Goal: Task Accomplishment & Management: Complete application form

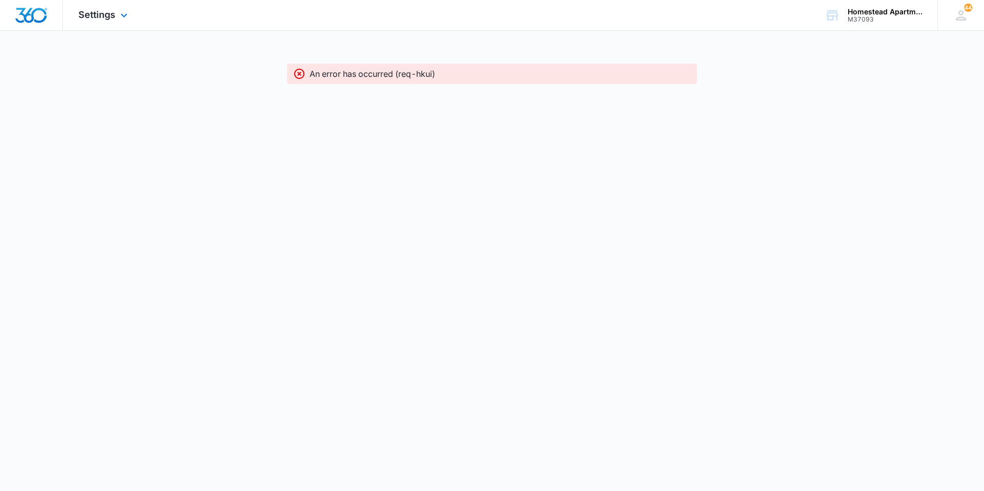
drag, startPoint x: 93, startPoint y: 10, endPoint x: 115, endPoint y: 54, distance: 49.3
click at [93, 10] on span "Settings" at bounding box center [96, 14] width 37 height 11
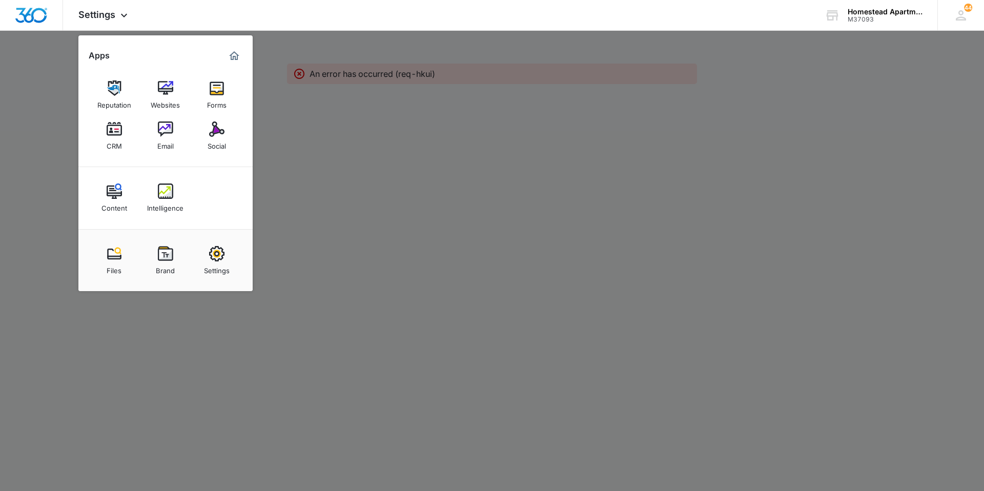
click at [116, 130] on img at bounding box center [114, 128] width 15 height 15
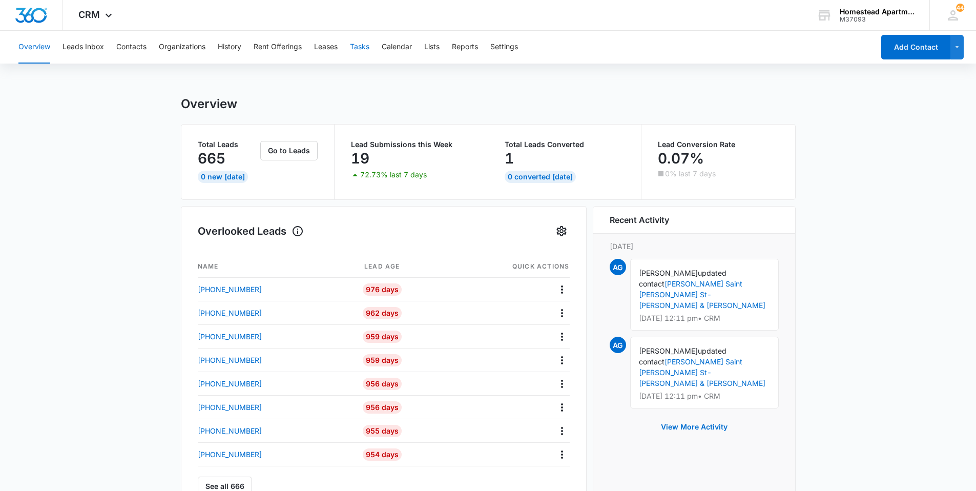
click at [360, 52] on button "Tasks" at bounding box center [359, 47] width 19 height 33
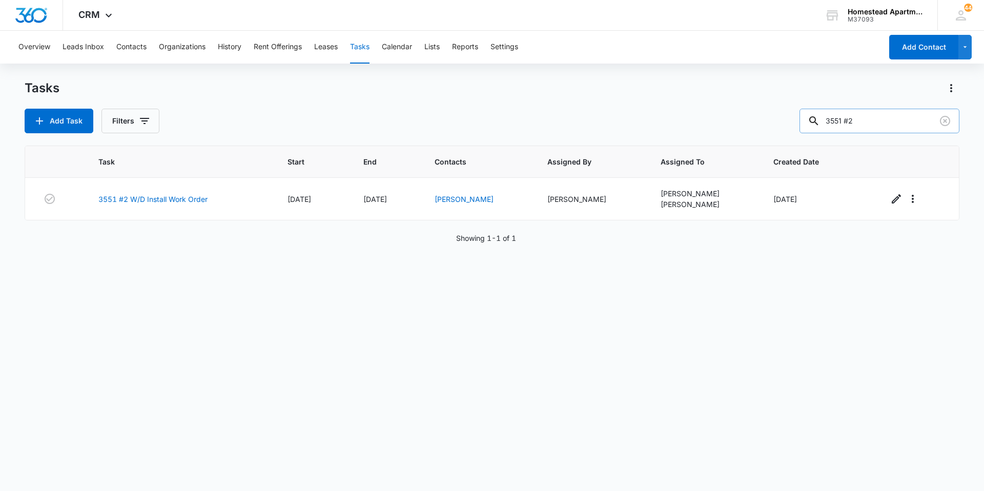
click at [866, 114] on input "3551 #2" at bounding box center [879, 121] width 160 height 25
drag, startPoint x: 865, startPoint y: 114, endPoint x: 832, endPoint y: 114, distance: 32.8
click at [832, 114] on input "3551 #2" at bounding box center [879, 121] width 160 height 25
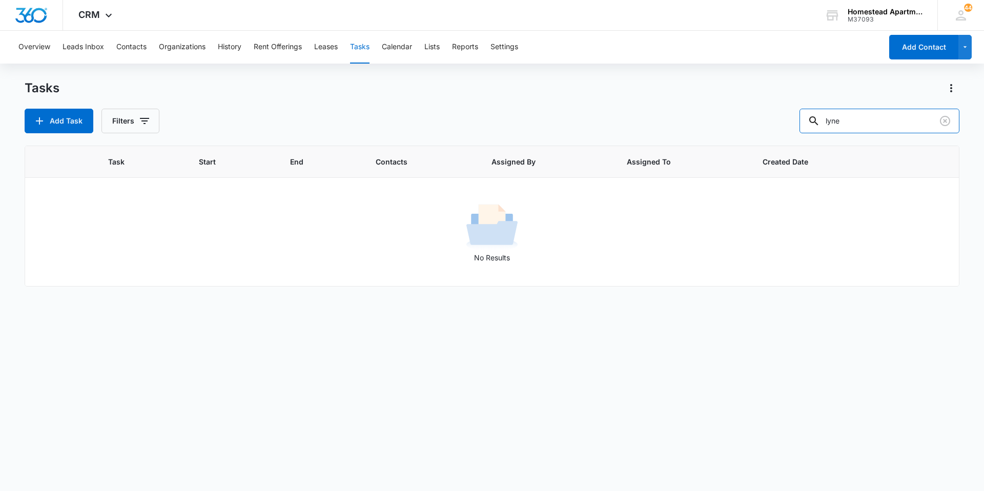
drag, startPoint x: 886, startPoint y: 120, endPoint x: 797, endPoint y: 125, distance: 88.8
click at [797, 125] on div "Add Task Filters lyne" at bounding box center [492, 121] width 934 height 25
type input "lynelle"
click at [150, 125] on button "Filters" at bounding box center [130, 121] width 58 height 25
click at [128, 238] on label "Complete" at bounding box center [173, 243] width 118 height 11
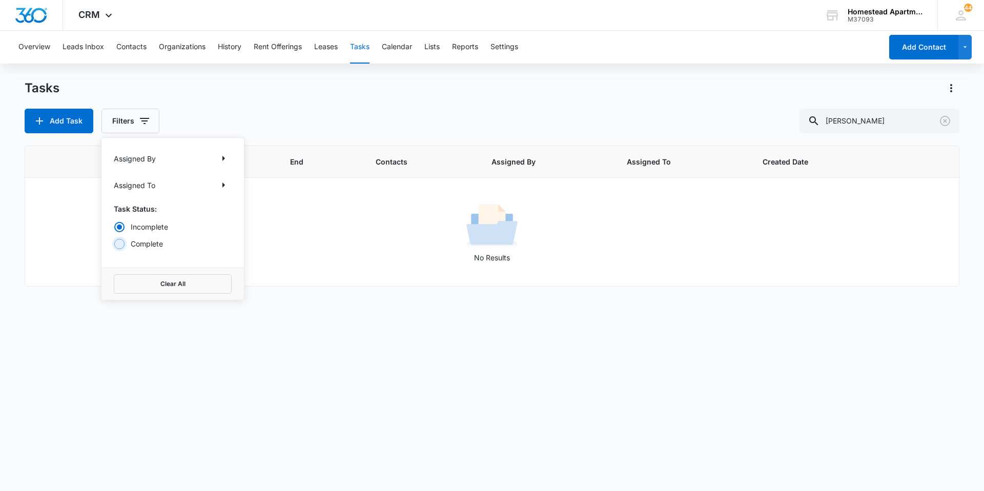
click at [114, 243] on input "Complete" at bounding box center [114, 243] width 1 height 1
radio input "false"
radio input "true"
click at [251, 92] on div "Tasks" at bounding box center [492, 88] width 934 height 16
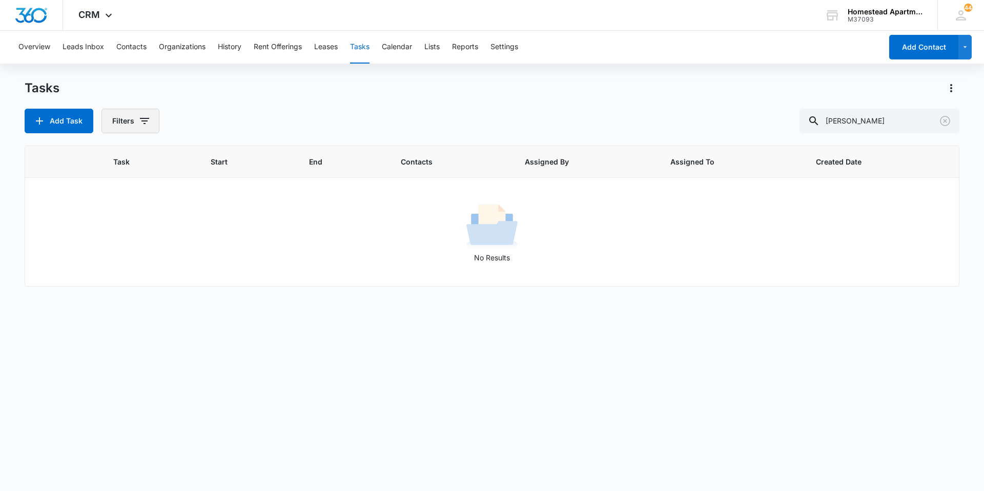
click at [114, 115] on button "Filters" at bounding box center [130, 121] width 58 height 25
click at [130, 226] on label "Incomplete" at bounding box center [173, 226] width 118 height 11
click at [114, 226] on input "Incomplete" at bounding box center [114, 226] width 1 height 1
radio input "true"
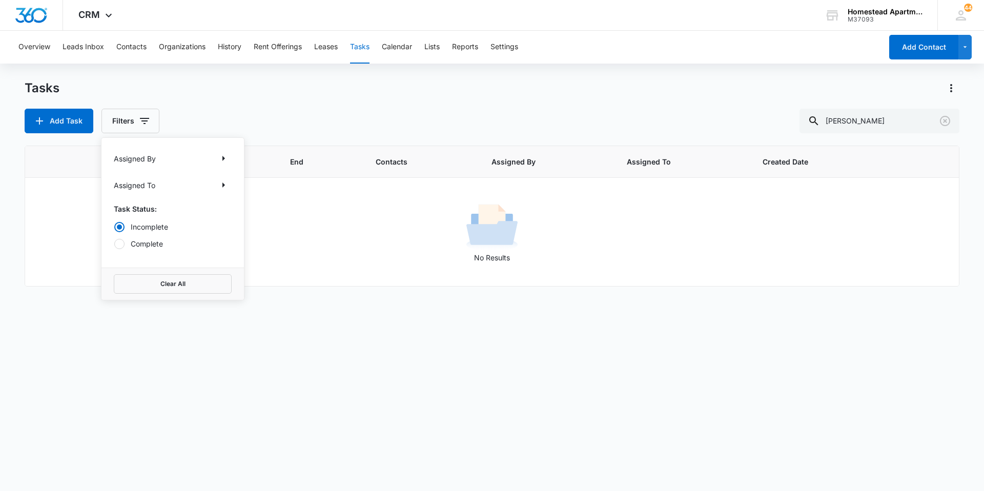
click at [290, 96] on div "Tasks" at bounding box center [492, 88] width 934 height 16
drag, startPoint x: 892, startPoint y: 129, endPoint x: 783, endPoint y: 125, distance: 109.7
click at [783, 125] on div "Add Task Filters lynelle" at bounding box center [492, 121] width 934 height 25
type input "3633 #8"
click at [80, 132] on button "Add Task" at bounding box center [59, 121] width 69 height 25
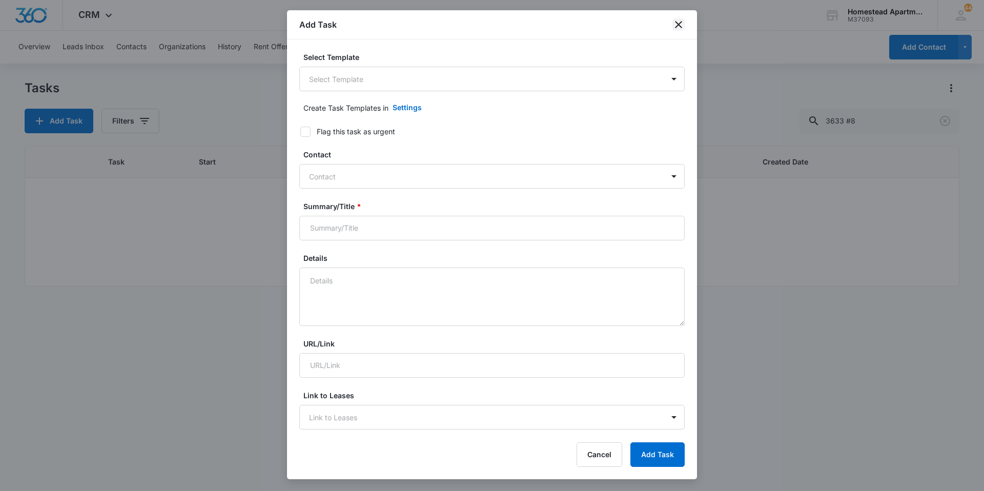
click at [674, 27] on icon "close" at bounding box center [678, 24] width 12 height 12
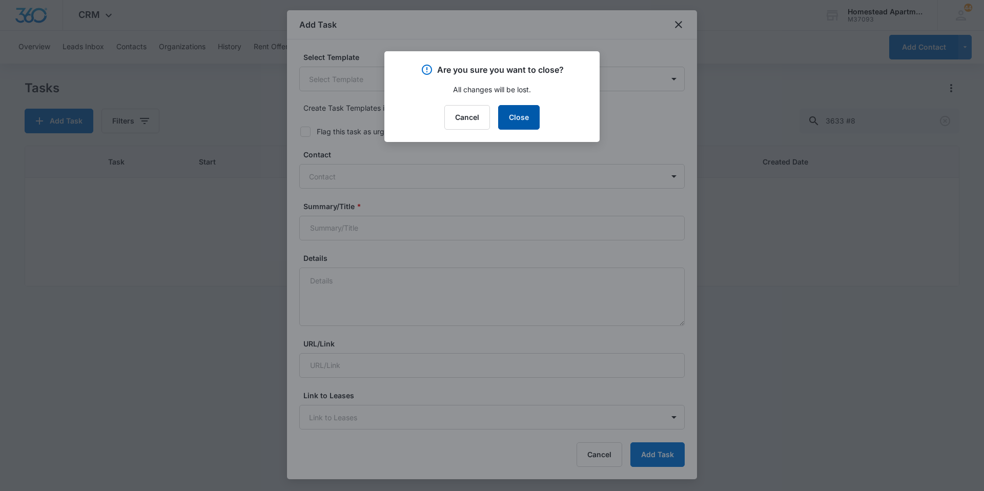
click at [536, 119] on button "Close" at bounding box center [518, 117] width 41 height 25
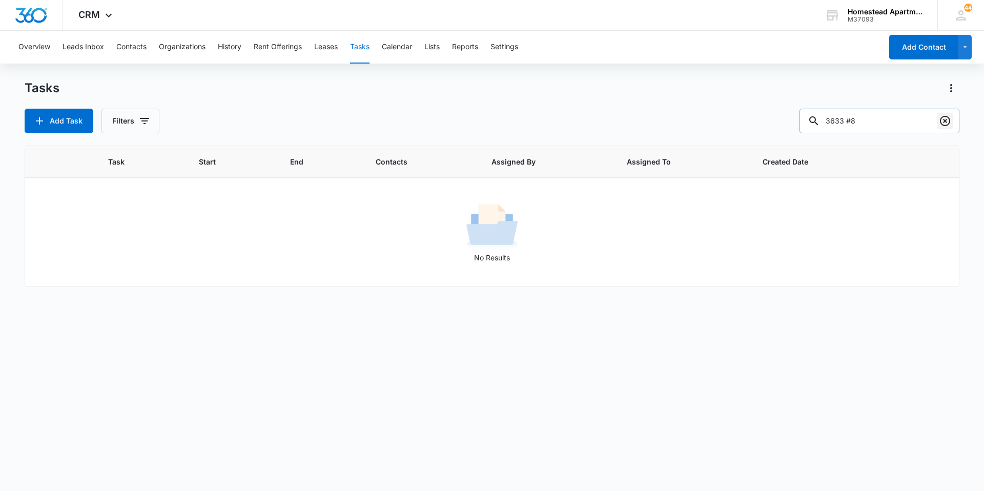
click at [947, 123] on icon "Clear" at bounding box center [944, 121] width 12 height 12
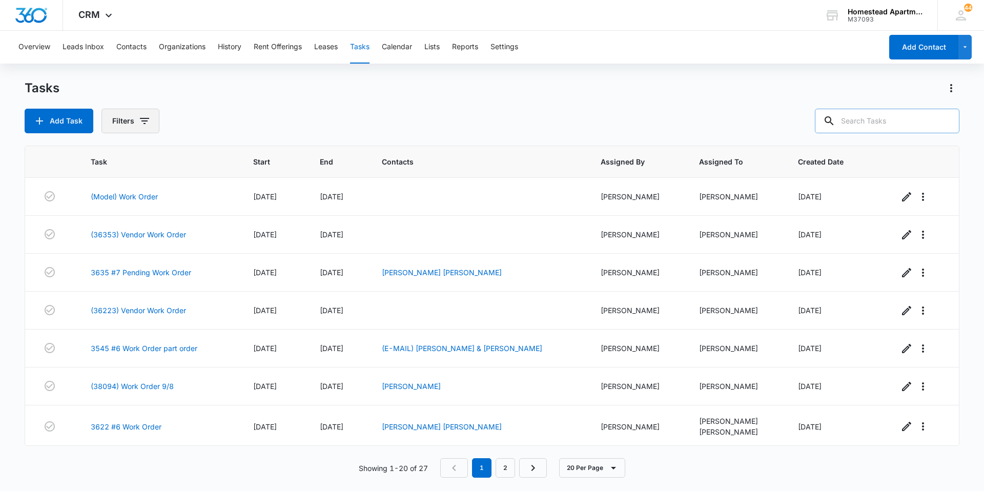
click at [122, 132] on button "Filters" at bounding box center [130, 121] width 58 height 25
click at [284, 111] on div "Add Task Filters Assigned By Assigned To Task Status: Incomplete Complete Clear…" at bounding box center [492, 121] width 934 height 25
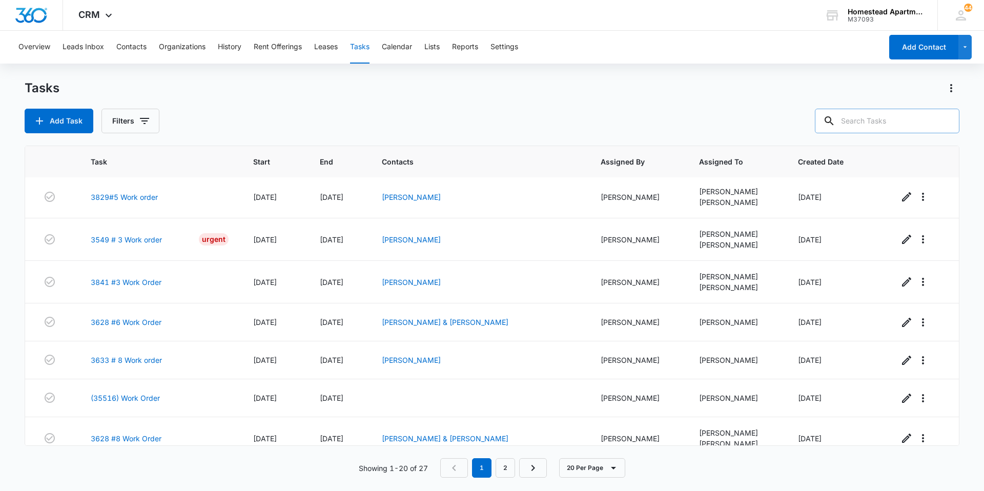
scroll to position [461, 0]
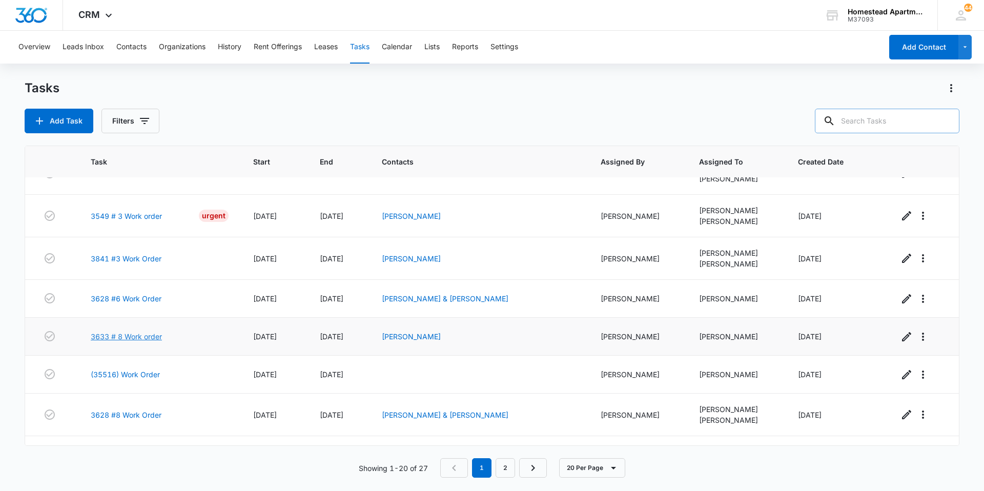
click at [123, 334] on link "3633 # 8 Work order" at bounding box center [126, 336] width 71 height 11
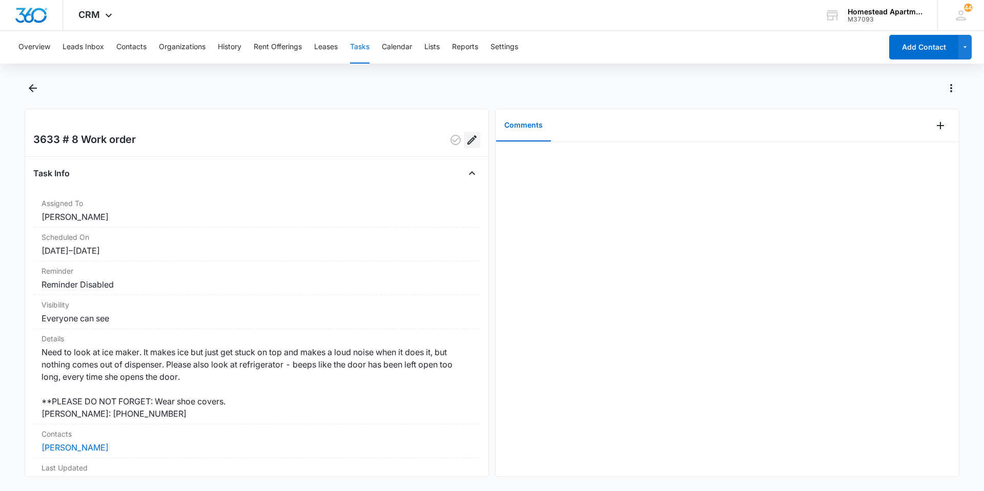
click at [466, 144] on icon "Edit" at bounding box center [472, 140] width 12 height 12
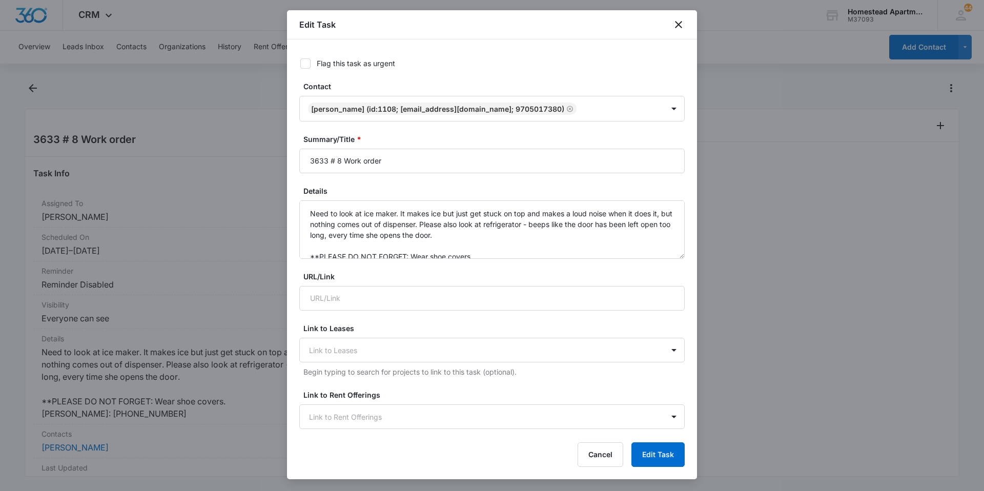
click at [302, 62] on icon at bounding box center [305, 63] width 9 height 9
click at [300, 62] on input "Flag this task as urgent" at bounding box center [296, 63] width 7 height 7
checkbox input "true"
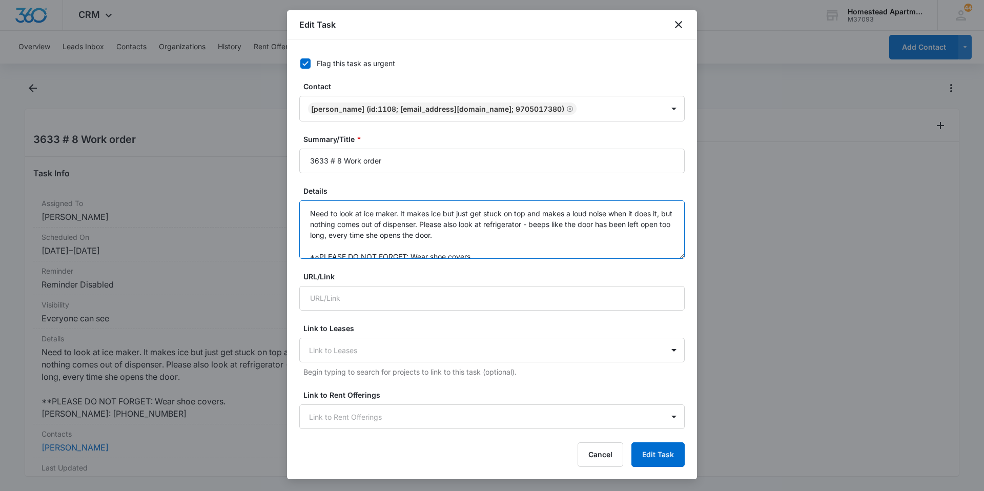
click at [310, 212] on textarea "Need to look at ice maker. It makes ice but just get stuck on top and makes a l…" at bounding box center [491, 229] width 385 height 58
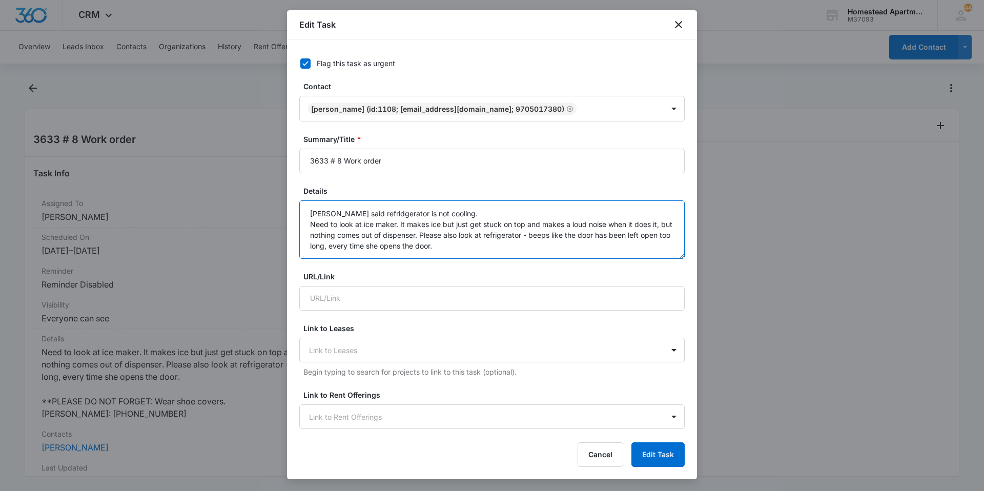
click at [384, 215] on textarea "[PERSON_NAME] said refridgerator is not cooling. Need to look at ice maker. It …" at bounding box center [491, 229] width 385 height 58
type textarea "[PERSON_NAME] said refrigerator is not cooling. Need to look at ice maker. It m…"
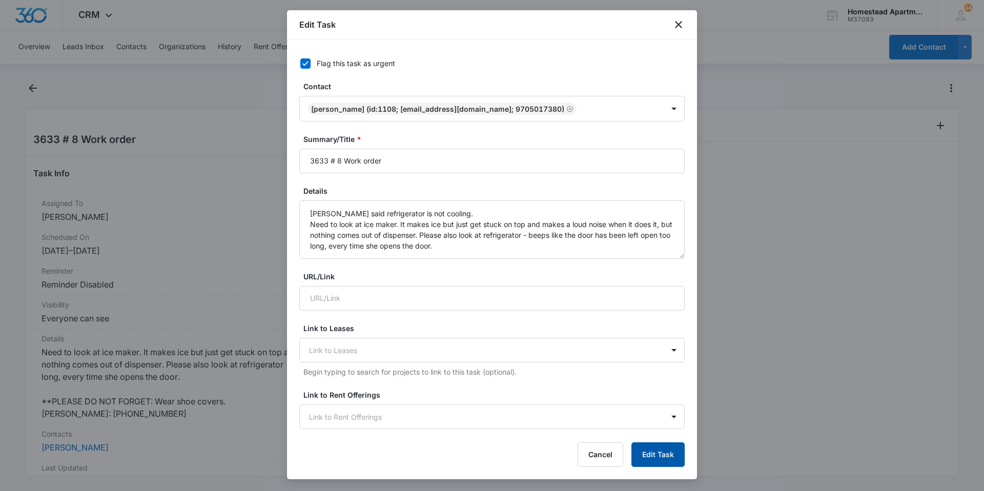
click at [662, 457] on button "Edit Task" at bounding box center [657, 454] width 53 height 25
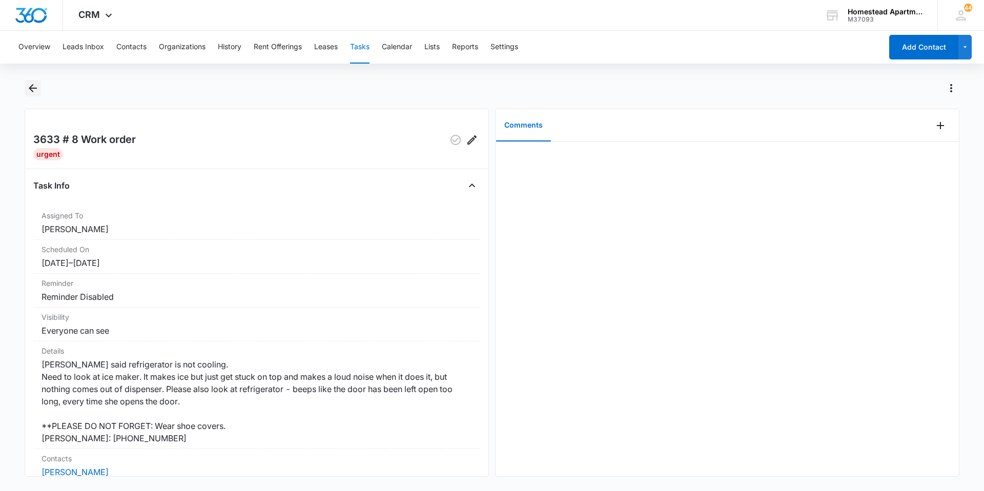
click at [30, 84] on icon "Back" at bounding box center [33, 88] width 12 height 12
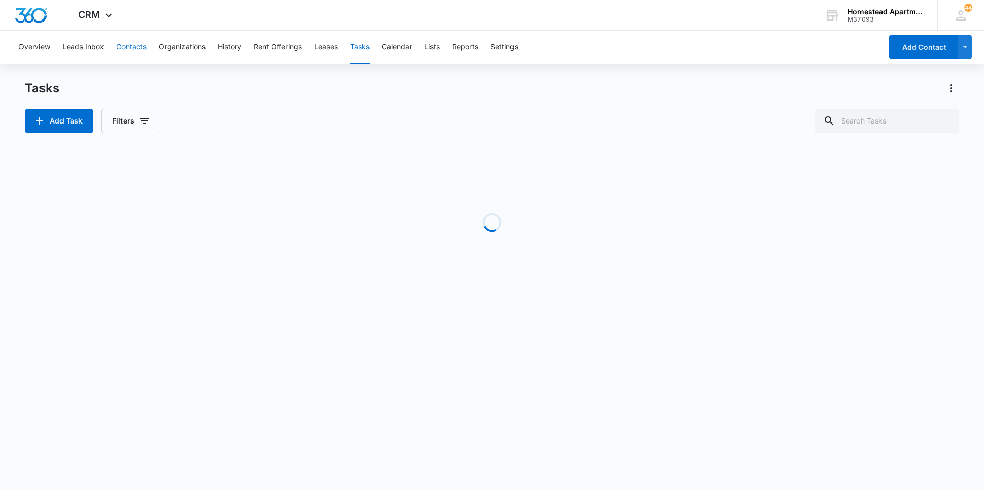
click at [131, 46] on button "Contacts" at bounding box center [131, 47] width 30 height 33
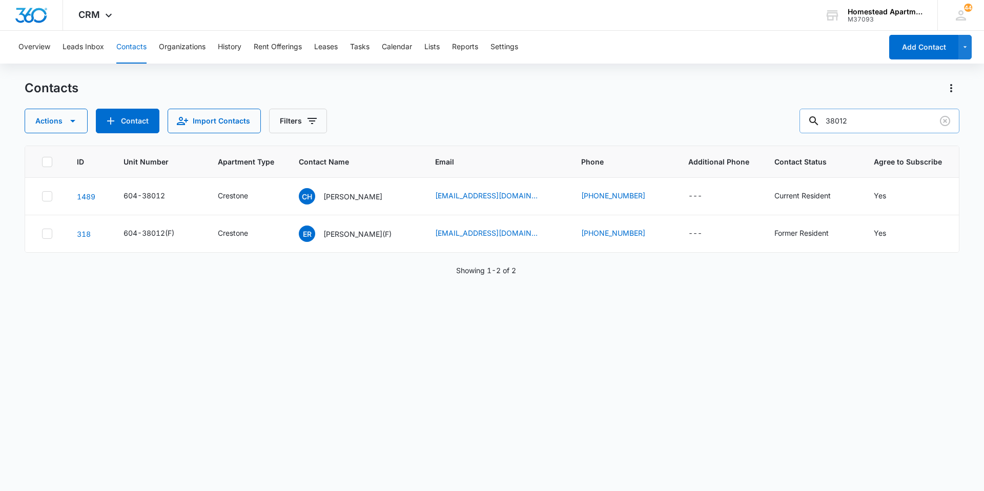
drag, startPoint x: 890, startPoint y: 127, endPoint x: 810, endPoint y: 124, distance: 80.4
click at [810, 124] on input "38012" at bounding box center [879, 121] width 160 height 25
type input "36338"
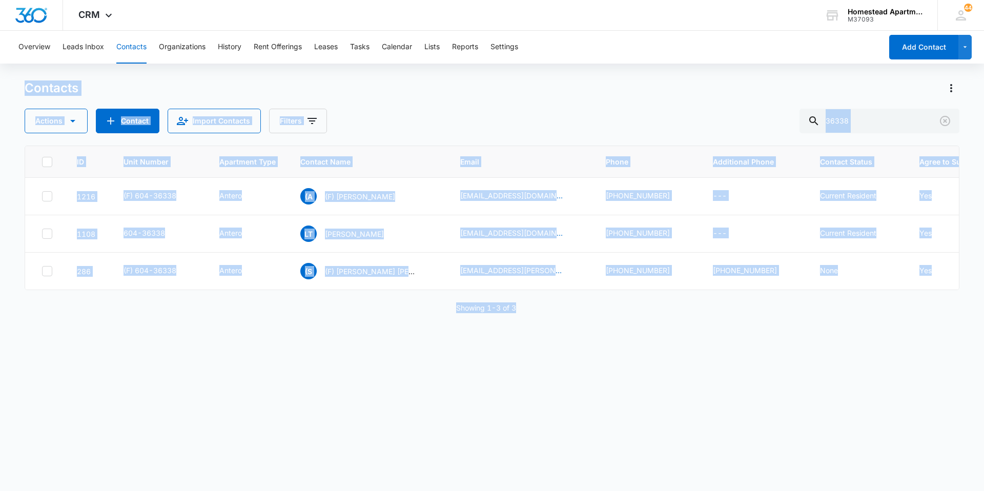
drag, startPoint x: 533, startPoint y: 313, endPoint x: 0, endPoint y: 94, distance: 576.1
click at [0, 94] on main "Contacts Actions Contact Import Contacts Filters 36338 ID Unit Number Apartment…" at bounding box center [492, 285] width 984 height 410
click at [141, 329] on div "ID Unit Number Apartment Type Contact Name Email Phone Additional Phone Contact…" at bounding box center [492, 311] width 934 height 332
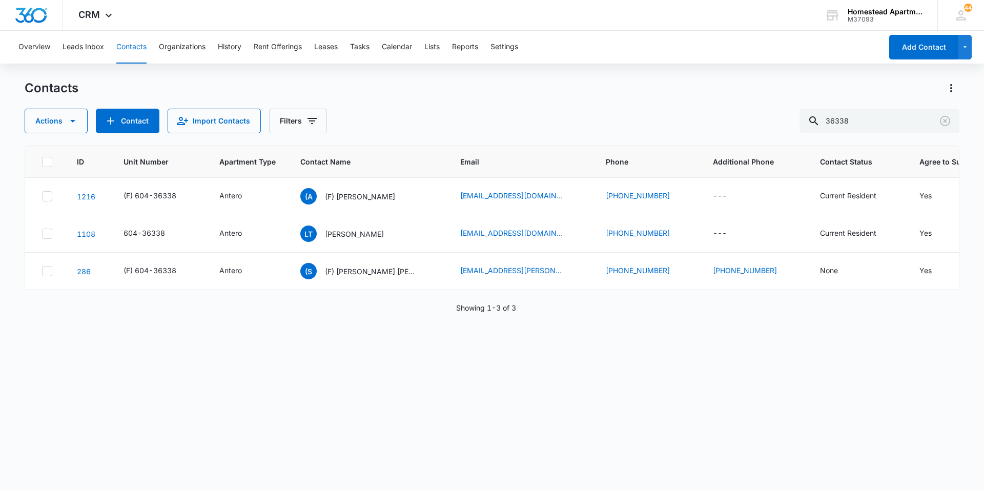
click at [349, 50] on div "Overview Leads Inbox Contacts Organizations History Rent Offerings Leases Tasks…" at bounding box center [446, 47] width 869 height 33
click at [375, 47] on div "Overview Leads Inbox Contacts Organizations History Rent Offerings Leases Tasks…" at bounding box center [446, 47] width 869 height 33
click at [354, 48] on button "Tasks" at bounding box center [359, 47] width 19 height 33
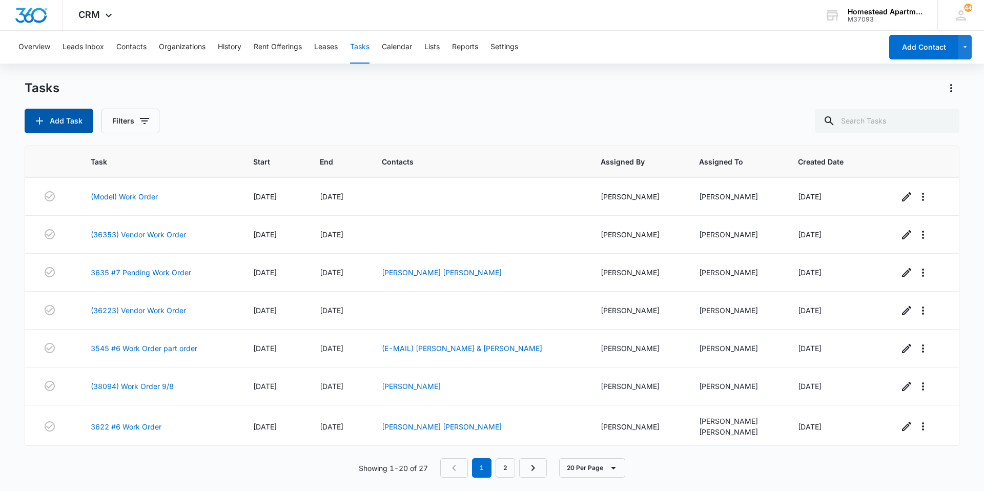
click at [58, 128] on button "Add Task" at bounding box center [59, 121] width 69 height 25
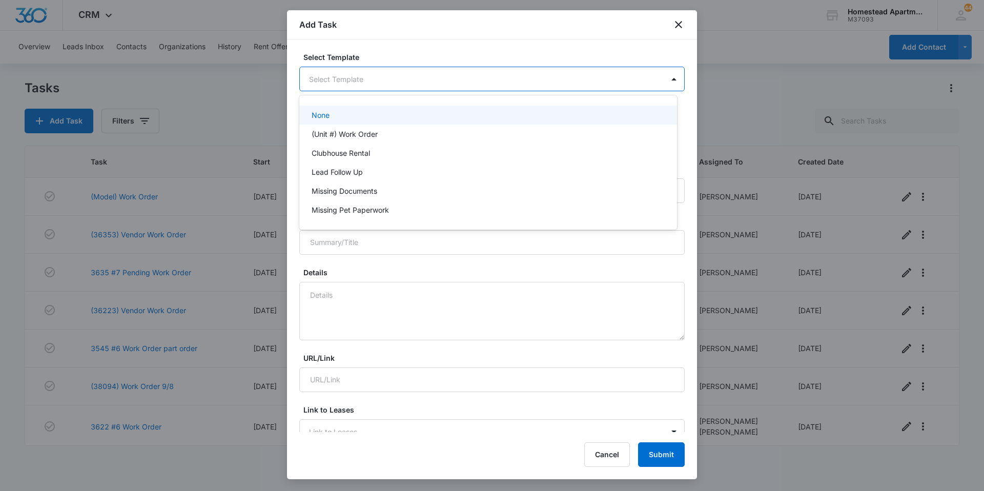
click at [364, 83] on body "CRM Apps Reputation Websites Forms CRM Email Social Content Intelligence Files …" at bounding box center [492, 245] width 984 height 491
click at [344, 130] on p "(Unit #) Work Order" at bounding box center [344, 134] width 66 height 11
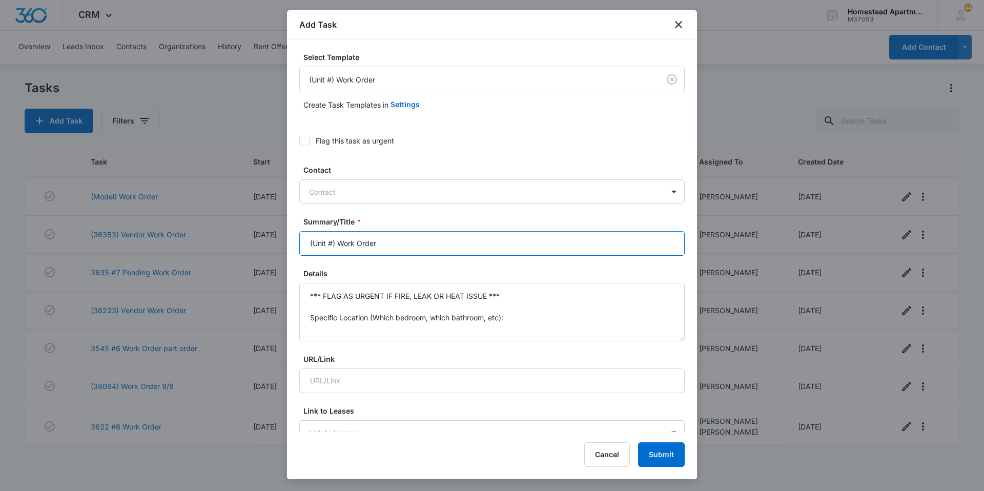
drag, startPoint x: 334, startPoint y: 240, endPoint x: 252, endPoint y: 243, distance: 82.5
click at [252, 243] on body "CRM Apps Reputation Websites Forms CRM Email Social Content Intelligence Files …" at bounding box center [492, 245] width 984 height 491
type input "3619 #3 Work Order"
click at [352, 190] on div at bounding box center [485, 191] width 353 height 13
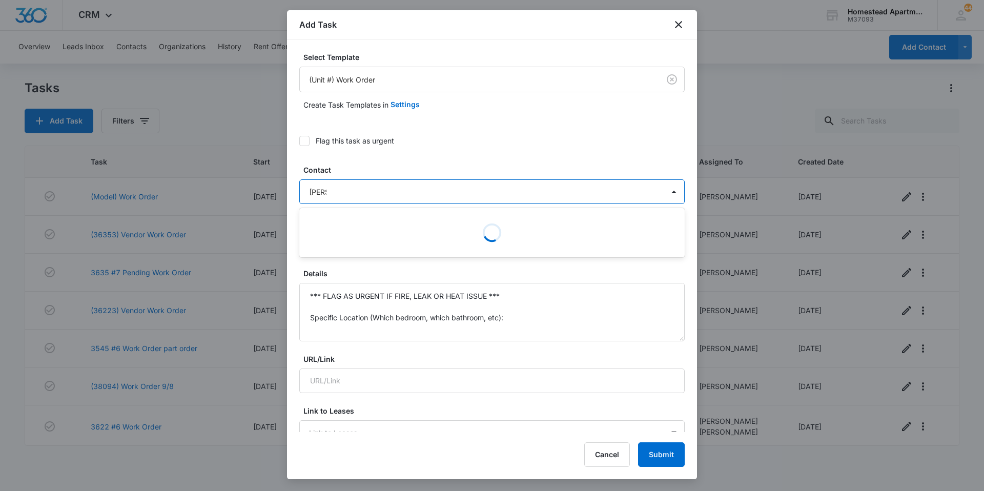
type input "nicole"
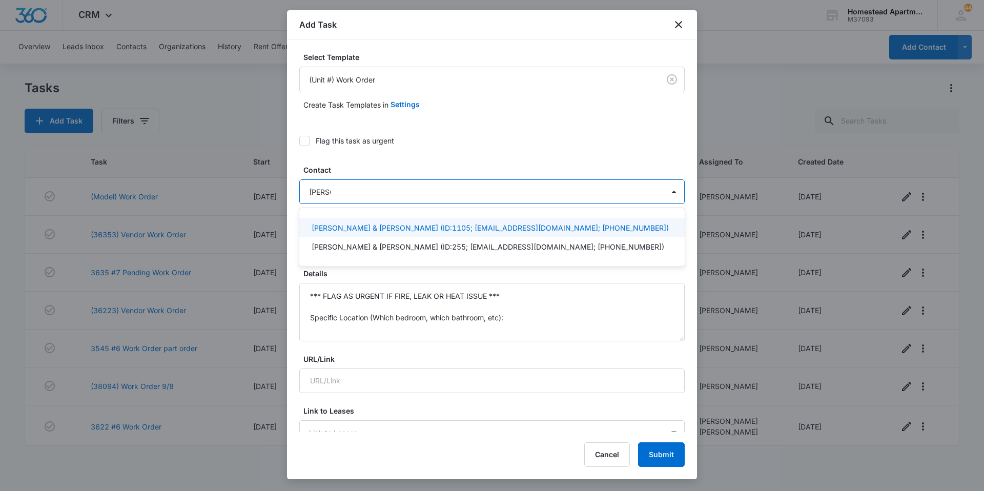
click at [340, 226] on p "Nicole Watkins & Michael Eggler (ID:1105; nwatkins19793@gmail.com; (970) 296-27…" at bounding box center [489, 227] width 357 height 11
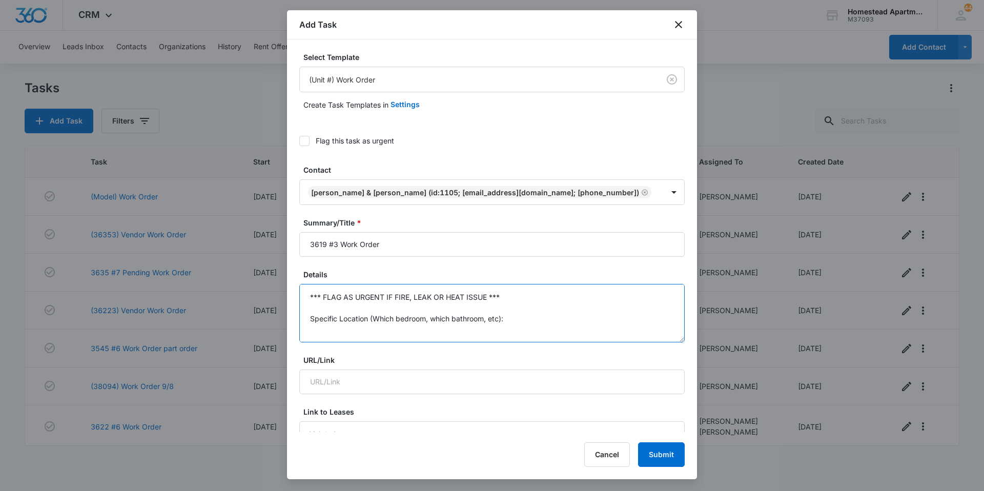
click at [383, 327] on textarea "*** FLAG AS URGENT IF FIRE, LEAK OR HEAT ISSUE *** Specific Location (Which bed…" at bounding box center [491, 313] width 385 height 58
click at [308, 138] on icon at bounding box center [304, 140] width 9 height 9
click at [299, 141] on input "Flag this task as urgent" at bounding box center [299, 141] width 0 height 0
drag, startPoint x: 312, startPoint y: 290, endPoint x: 262, endPoint y: 237, distance: 73.6
click at [262, 237] on body "CRM Apps Reputation Websites Forms CRM Email Social Content Intelligence Files …" at bounding box center [492, 245] width 984 height 491
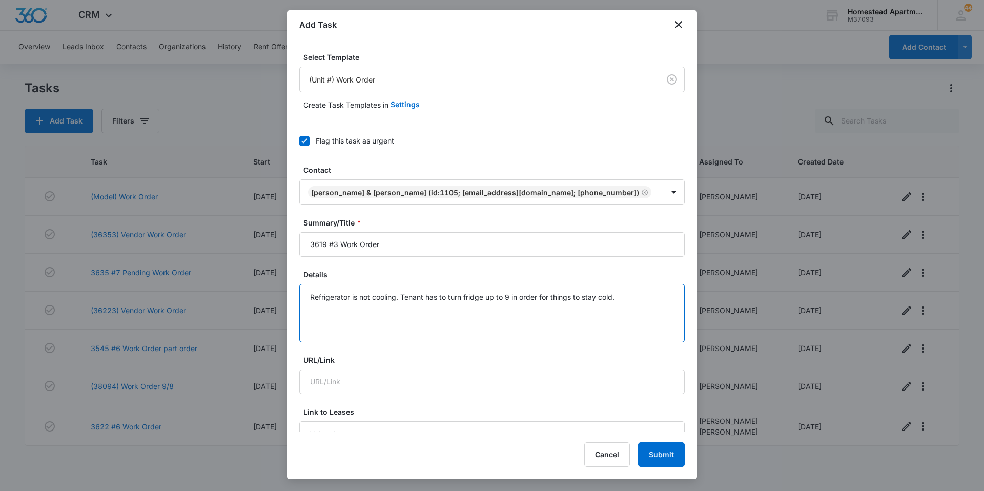
click at [656, 296] on textarea "Refrigerator is not cooling. Tenant has to turn fridge up to 9 in order for thi…" at bounding box center [491, 313] width 385 height 58
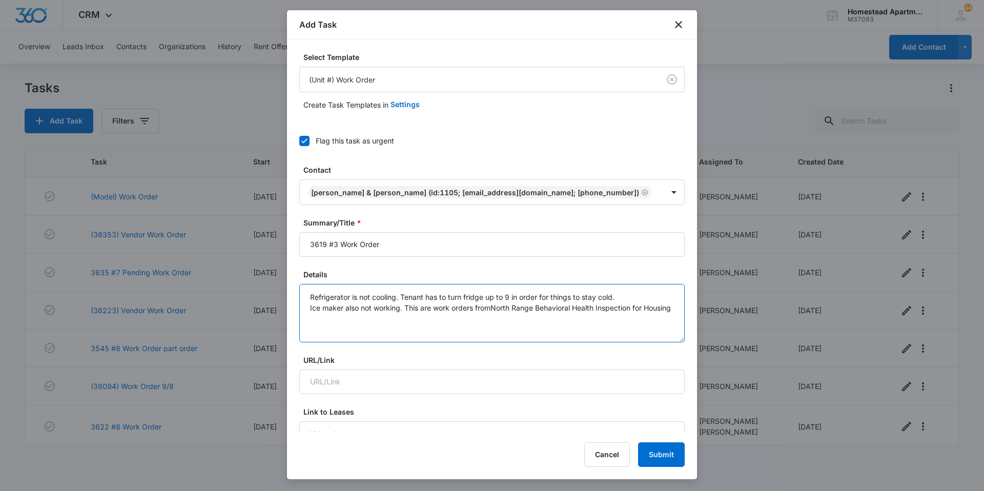
click at [414, 309] on textarea "Refrigerator is not cooling. Tenant has to turn fridge up to 9 in order for thi…" at bounding box center [491, 313] width 385 height 58
click at [409, 306] on textarea "Refrigerator is not cooling. Tenant has to turn fridge up to 9 in order for thi…" at bounding box center [491, 313] width 385 height 58
click at [458, 315] on textarea "Refrigerator is not cooling. Tenant has to turn fridge up to 9 in order for thi…" at bounding box center [491, 313] width 385 height 58
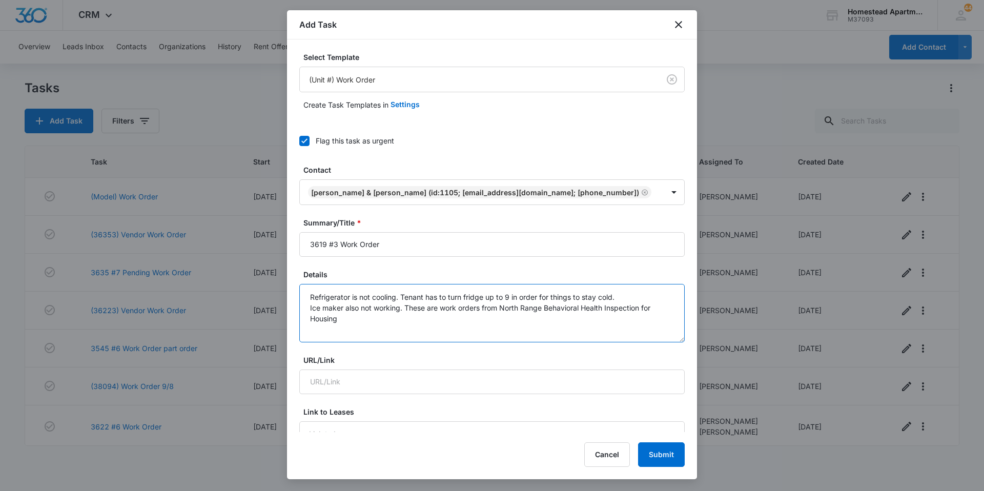
click at [539, 322] on textarea "Refrigerator is not cooling. Tenant has to turn fridge up to 9 in order for thi…" at bounding box center [491, 313] width 385 height 58
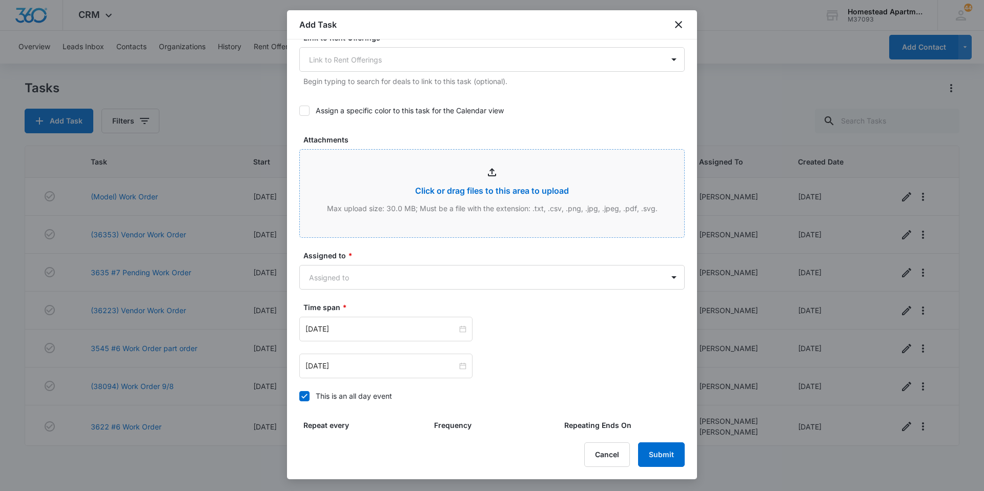
scroll to position [461, 0]
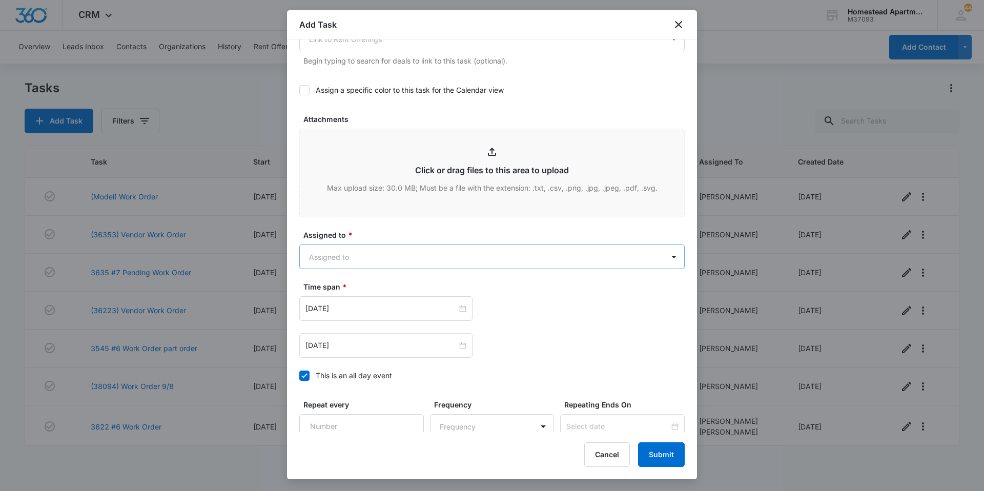
type textarea "Refrigerator is not cooling. Tenant has to turn fridge up to 9 in order for thi…"
click at [377, 264] on body "CRM Apps Reputation Websites Forms CRM Email Social Content Intelligence Files …" at bounding box center [492, 245] width 984 height 491
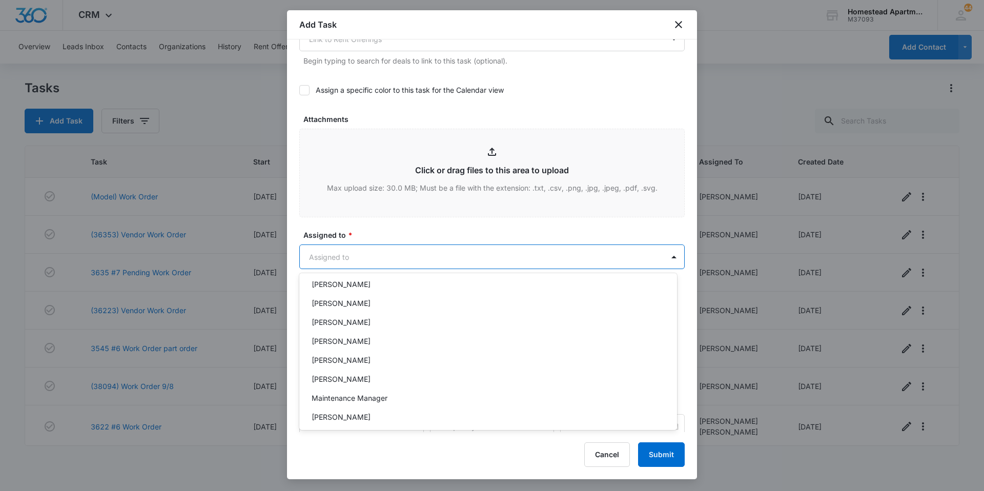
scroll to position [167, 0]
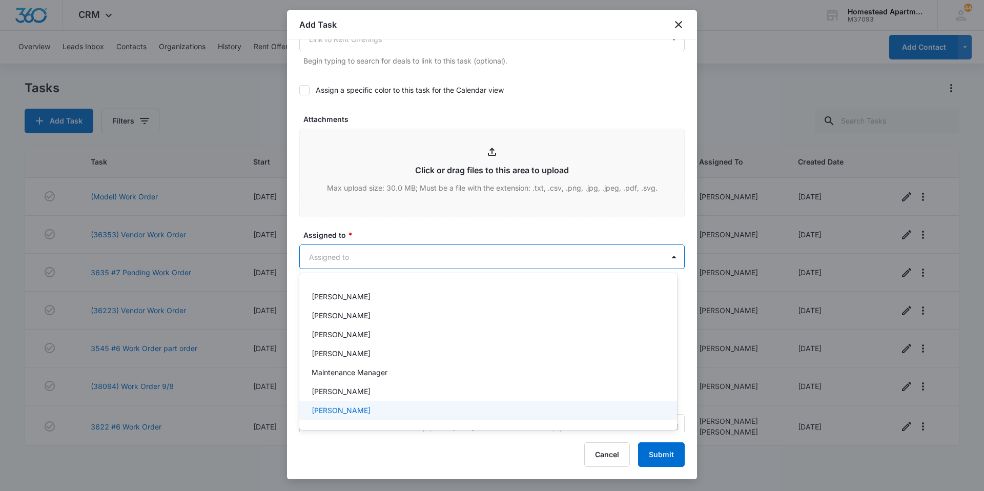
click at [349, 411] on p "[PERSON_NAME]" at bounding box center [340, 410] width 59 height 11
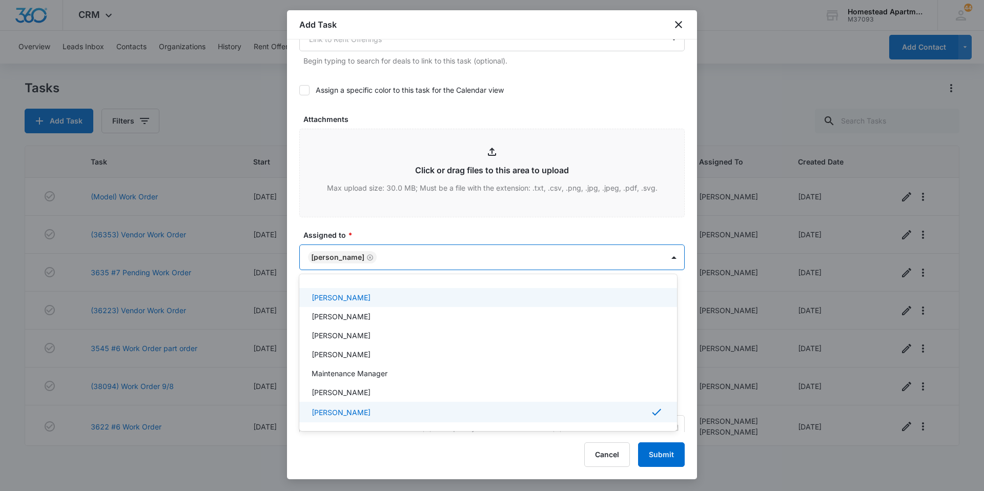
click at [366, 220] on div at bounding box center [492, 245] width 984 height 491
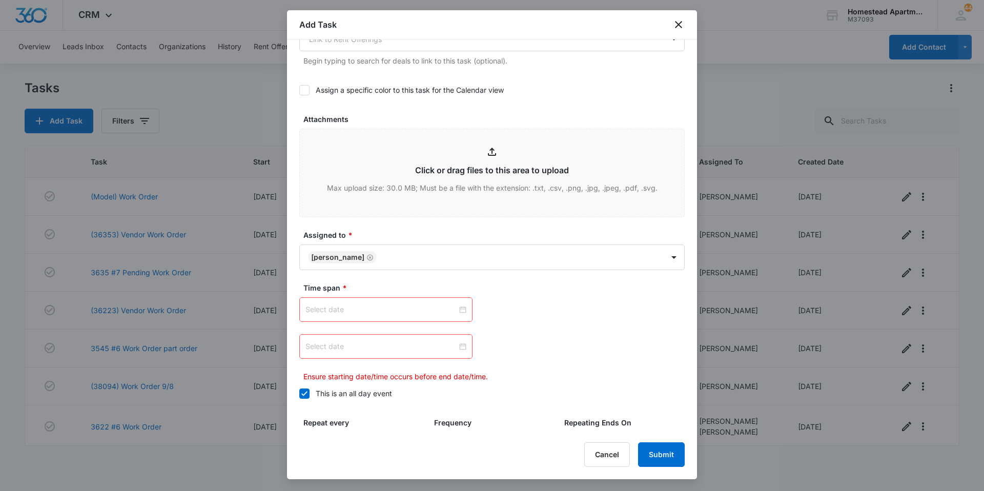
click at [382, 313] on input at bounding box center [381, 309] width 152 height 11
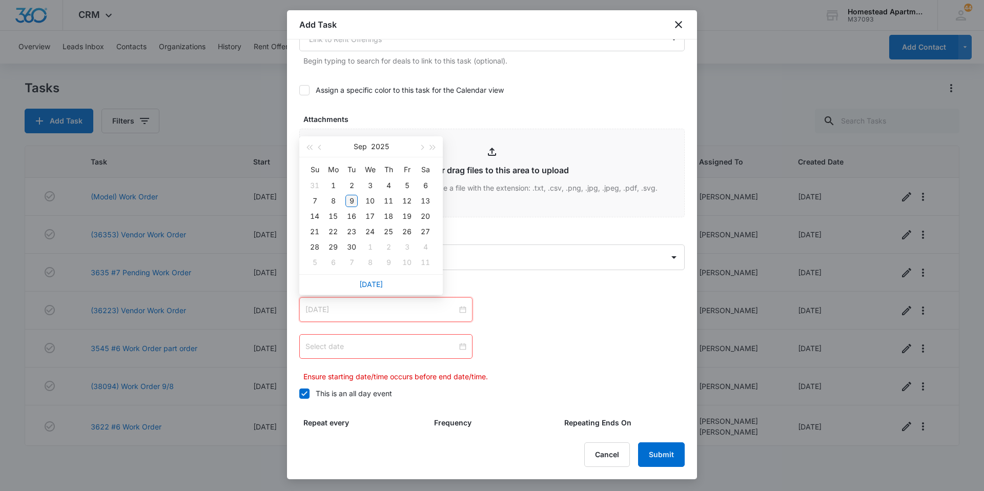
type input "Sep 9, 2025"
click at [355, 201] on div "9" at bounding box center [351, 201] width 12 height 12
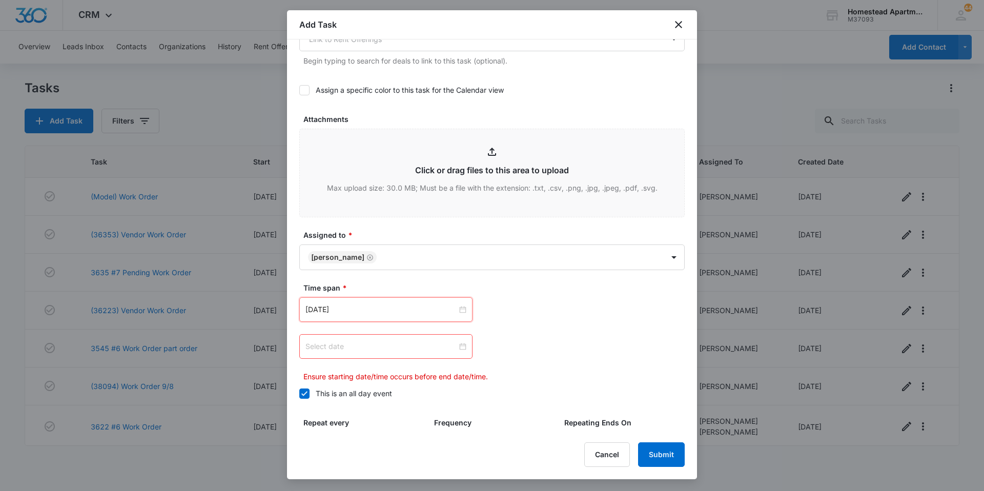
click at [363, 343] on input at bounding box center [381, 346] width 152 height 11
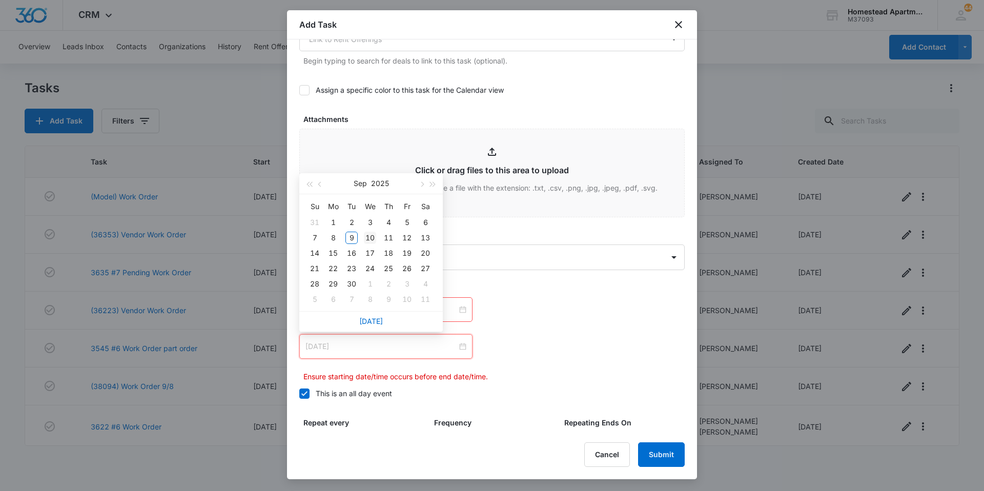
click at [373, 236] on div "10" at bounding box center [370, 238] width 12 height 12
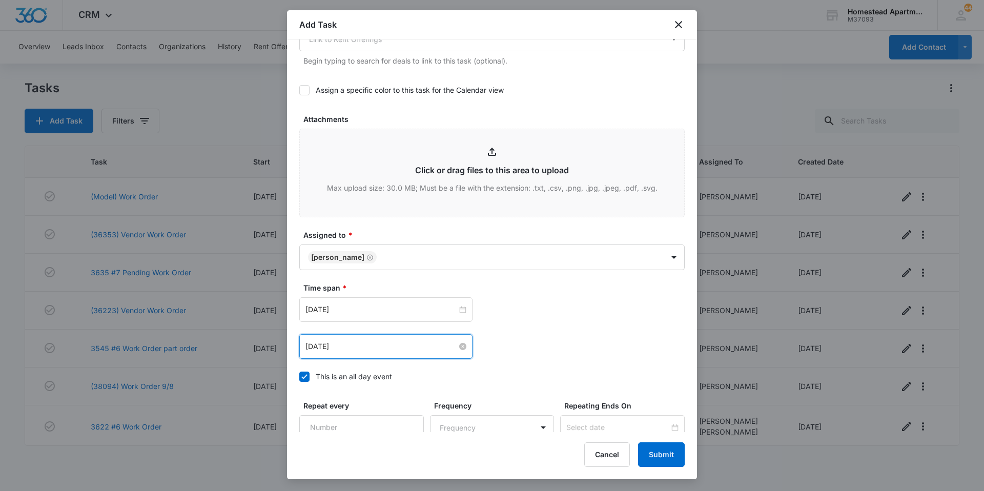
click at [417, 345] on input "Sep 10, 2025" at bounding box center [381, 346] width 152 height 11
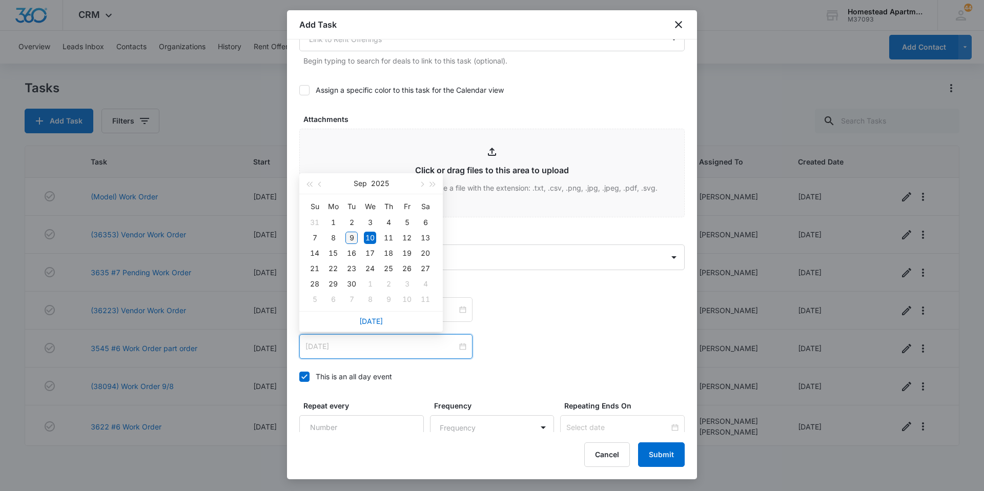
type input "Sep 9, 2025"
click at [353, 238] on div "9" at bounding box center [351, 238] width 12 height 12
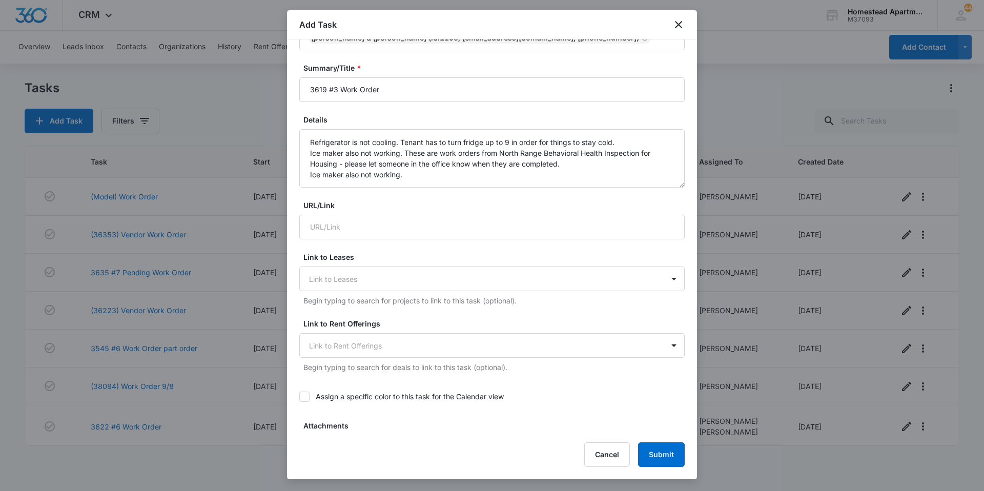
scroll to position [0, 0]
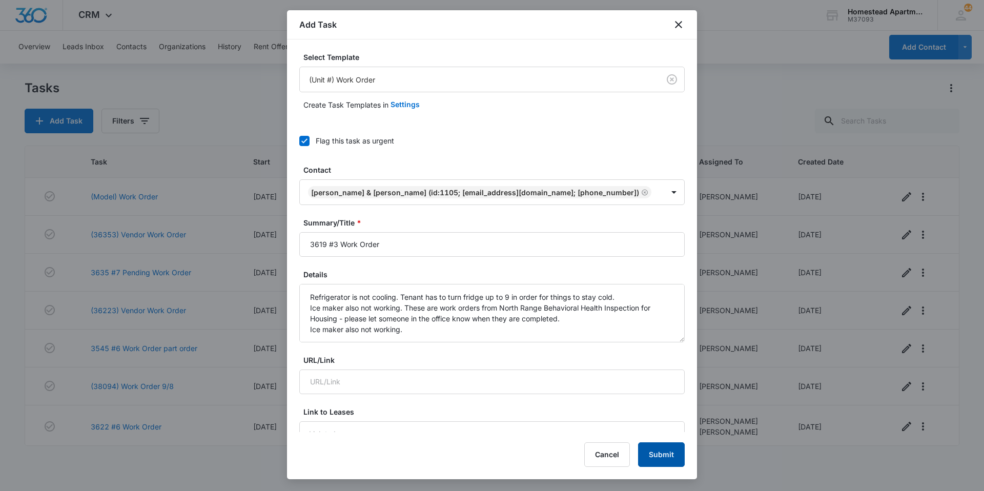
click at [657, 450] on button "Submit" at bounding box center [661, 454] width 47 height 25
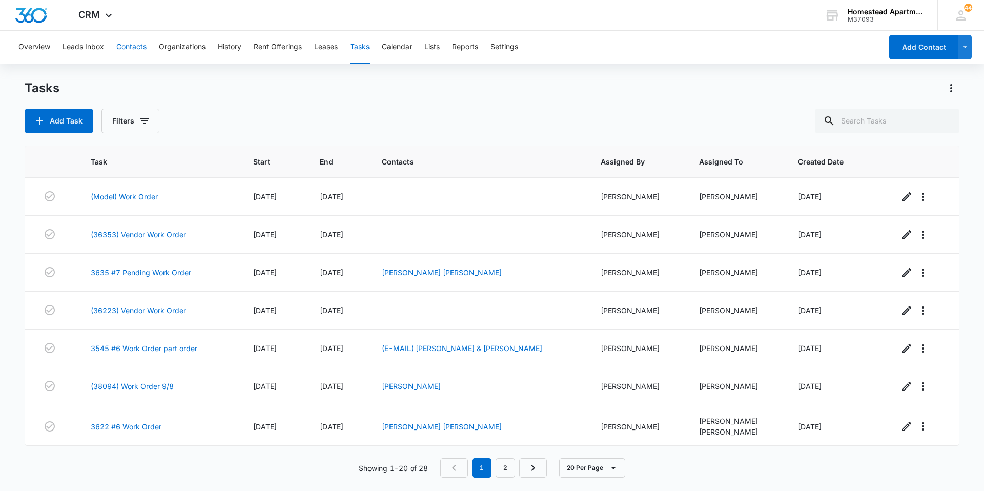
click at [137, 49] on button "Contacts" at bounding box center [131, 47] width 30 height 33
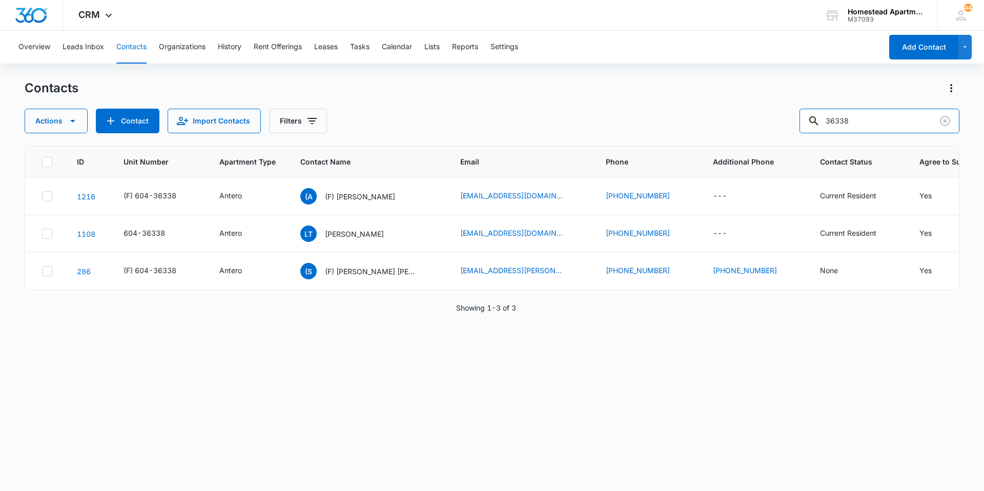
drag, startPoint x: 894, startPoint y: 121, endPoint x: 776, endPoint y: 121, distance: 118.8
click at [776, 121] on div "Actions Contact Import Contacts Filters 36338" at bounding box center [492, 121] width 934 height 25
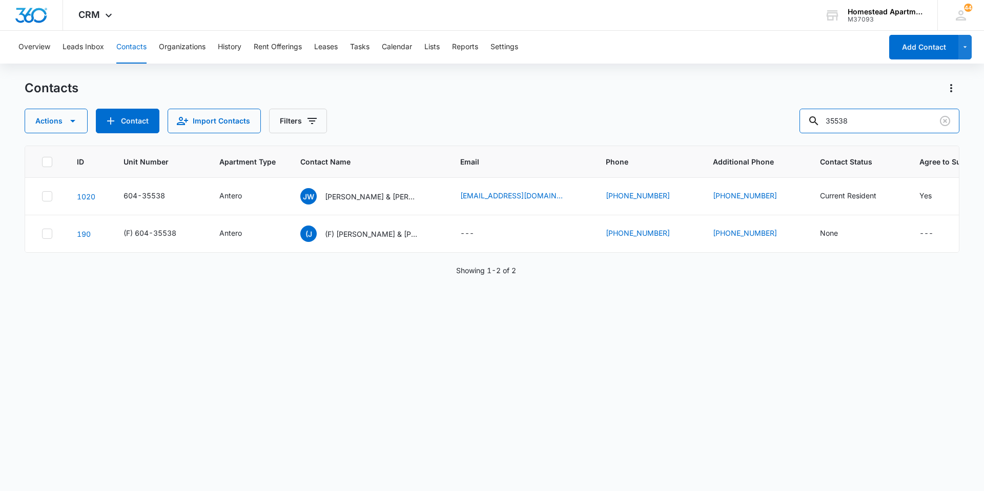
drag, startPoint x: 882, startPoint y: 117, endPoint x: 725, endPoint y: 120, distance: 157.3
click at [725, 120] on div "Actions Contact Import Contacts Filters 35538" at bounding box center [492, 121] width 934 height 25
type input "38298"
